Goal: Information Seeking & Learning: Learn about a topic

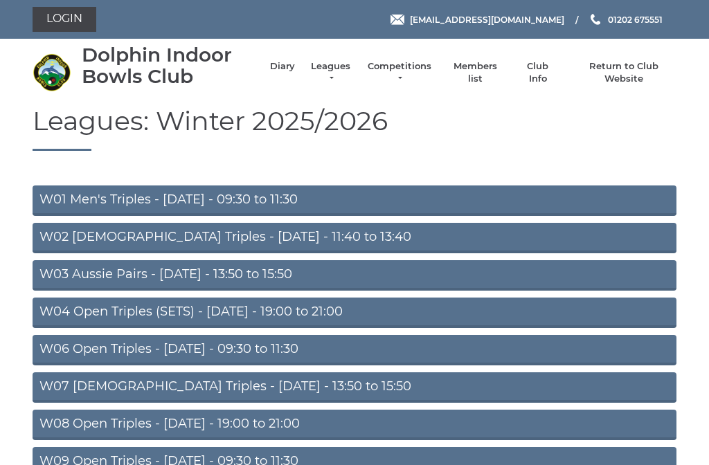
click at [307, 230] on link "W02 [DEMOGRAPHIC_DATA] Triples - [DATE] - 11:40 to 13:40" at bounding box center [355, 238] width 644 height 30
click at [73, 236] on link "W02 [DEMOGRAPHIC_DATA] Triples - [DATE] - 11:40 to 13:40" at bounding box center [355, 238] width 644 height 30
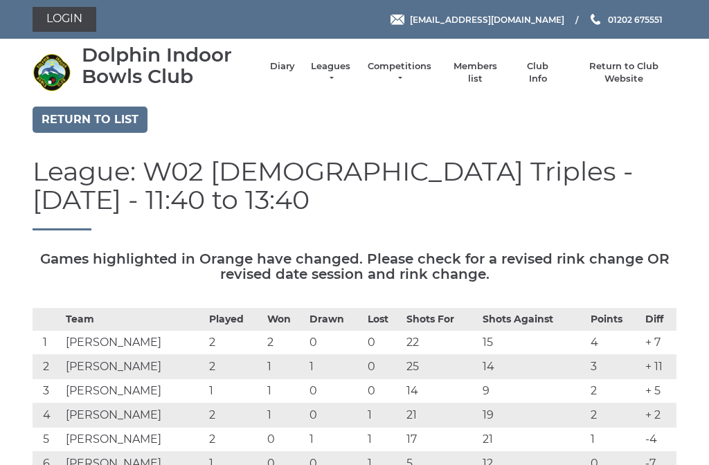
click at [346, 67] on link "Leagues" at bounding box center [331, 72] width 44 height 25
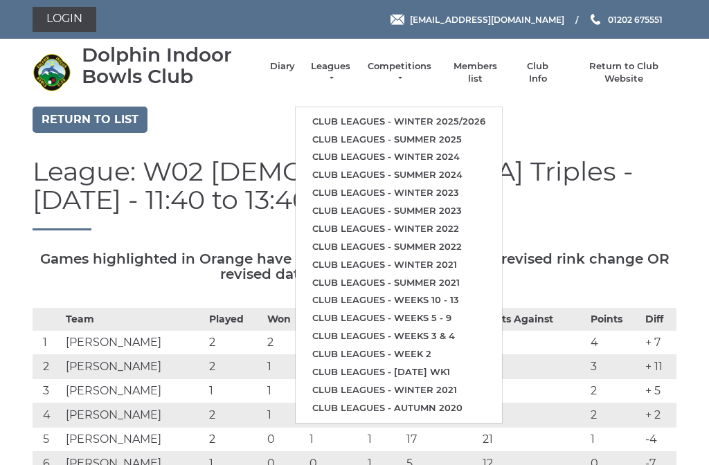
click at [76, 129] on link "Return to list" at bounding box center [90, 120] width 115 height 26
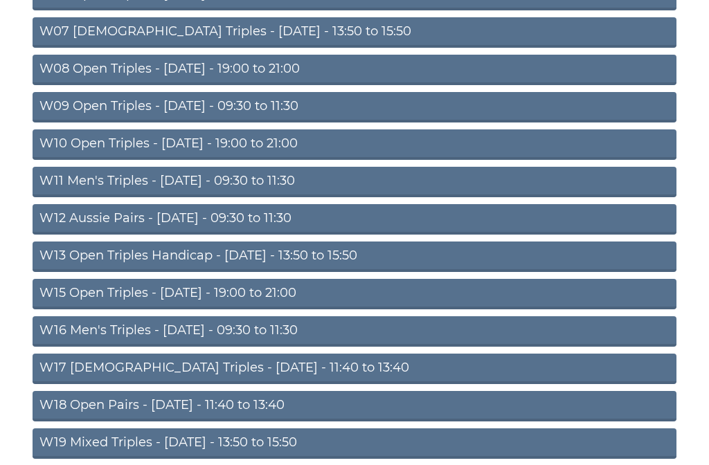
scroll to position [357, 0]
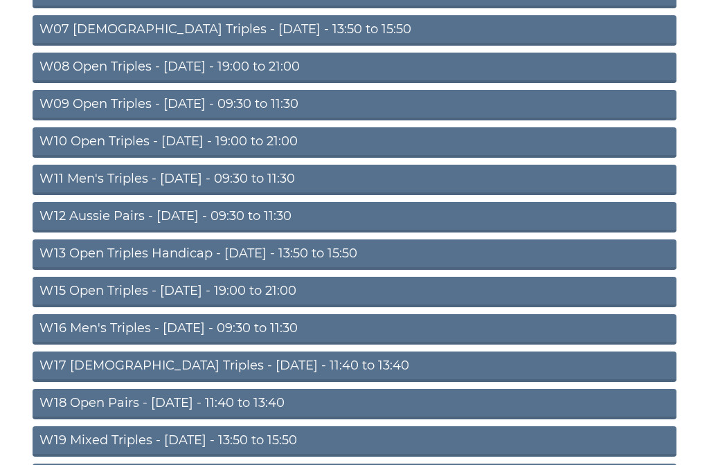
click at [319, 287] on link "W15 Open Triples - [DATE] - 19:00 to 21:00" at bounding box center [355, 292] width 644 height 30
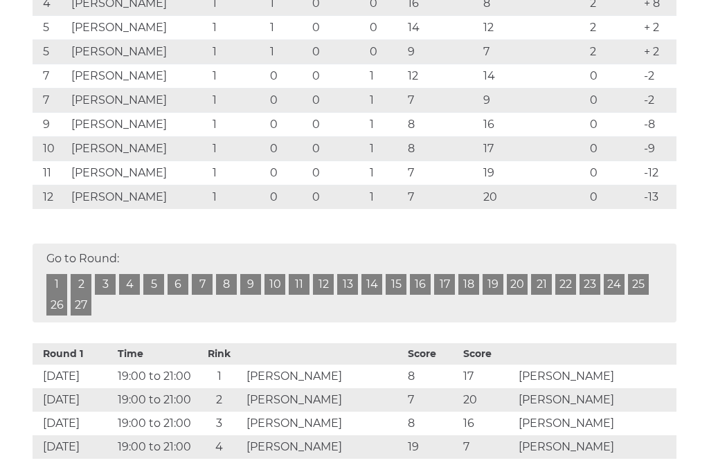
scroll to position [410, 0]
